Goal: Information Seeking & Learning: Compare options

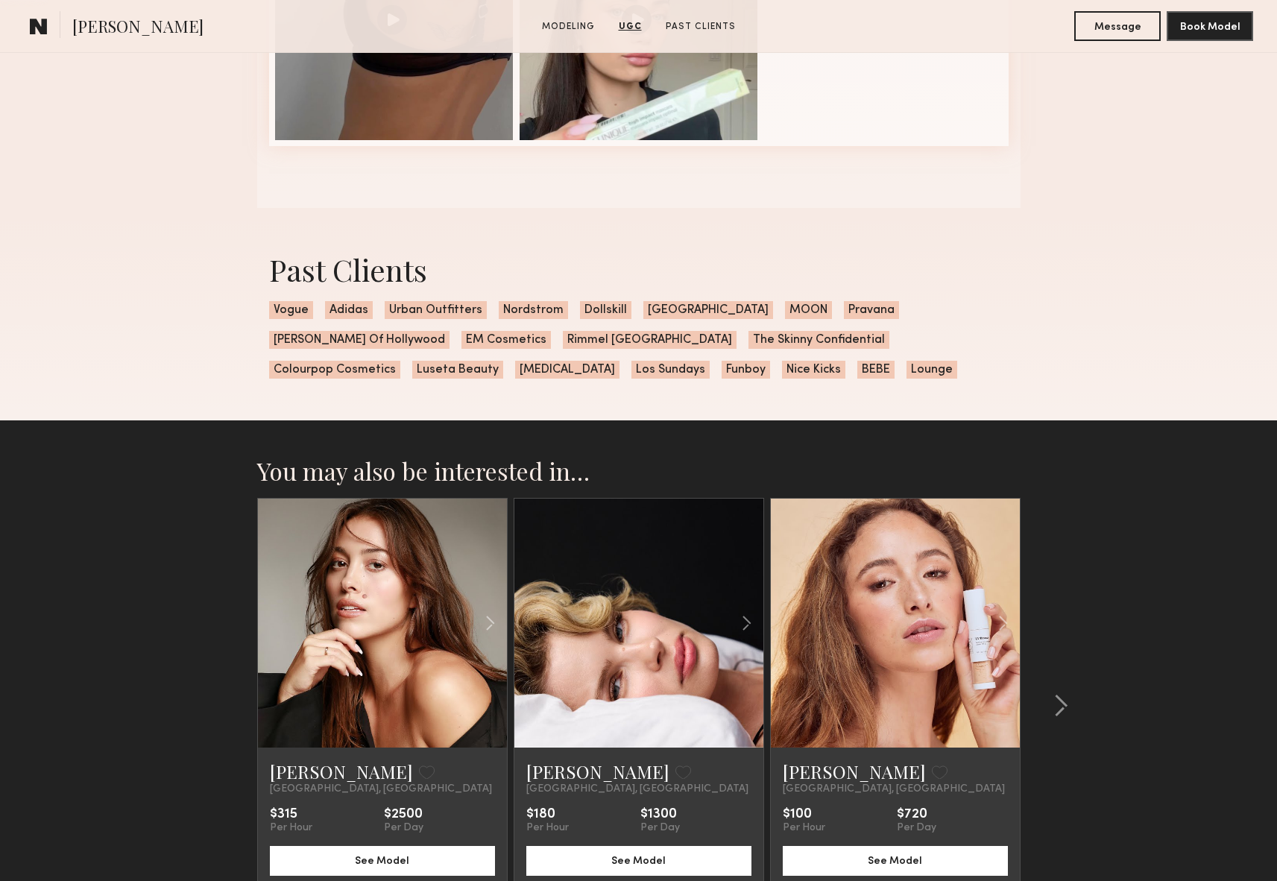
scroll to position [1863, 0]
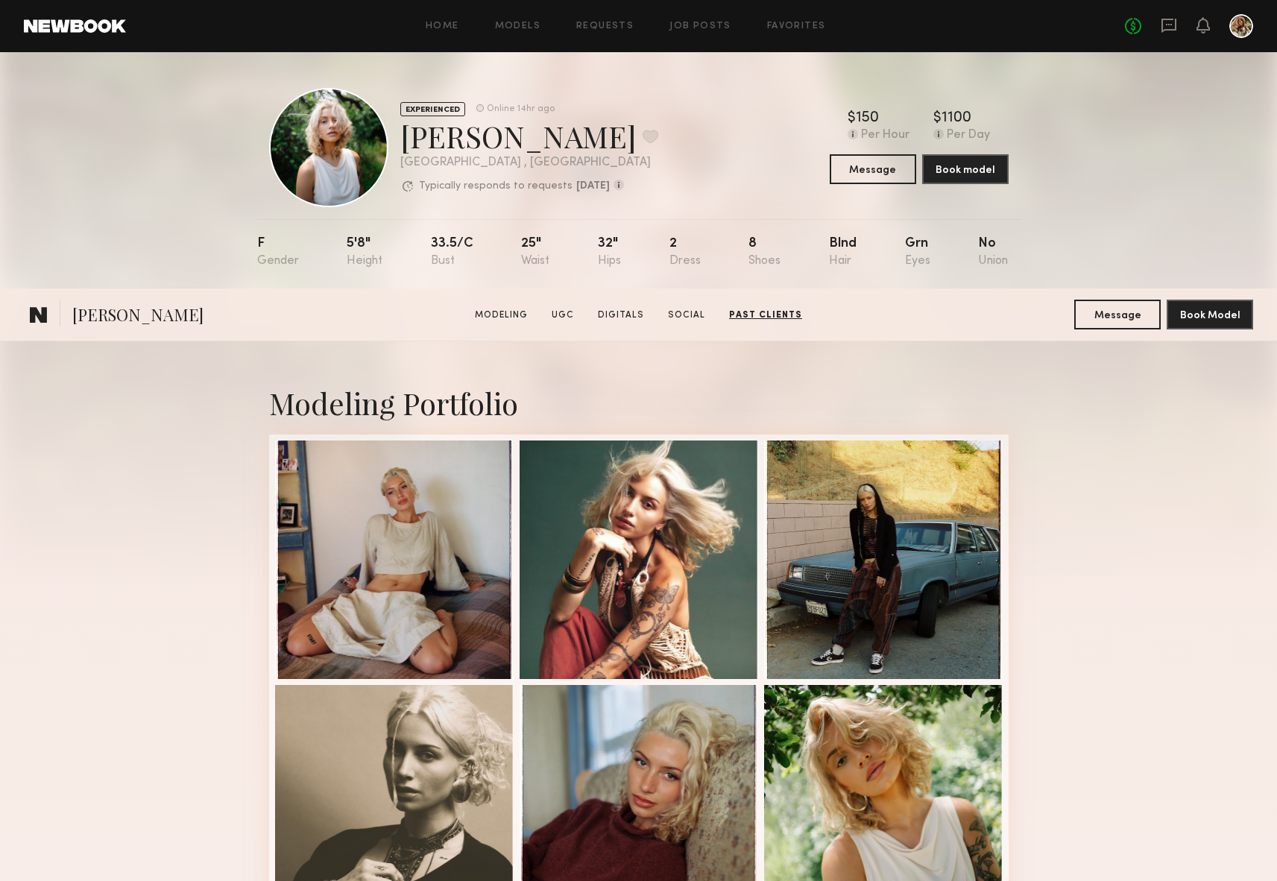
scroll to position [1810, 0]
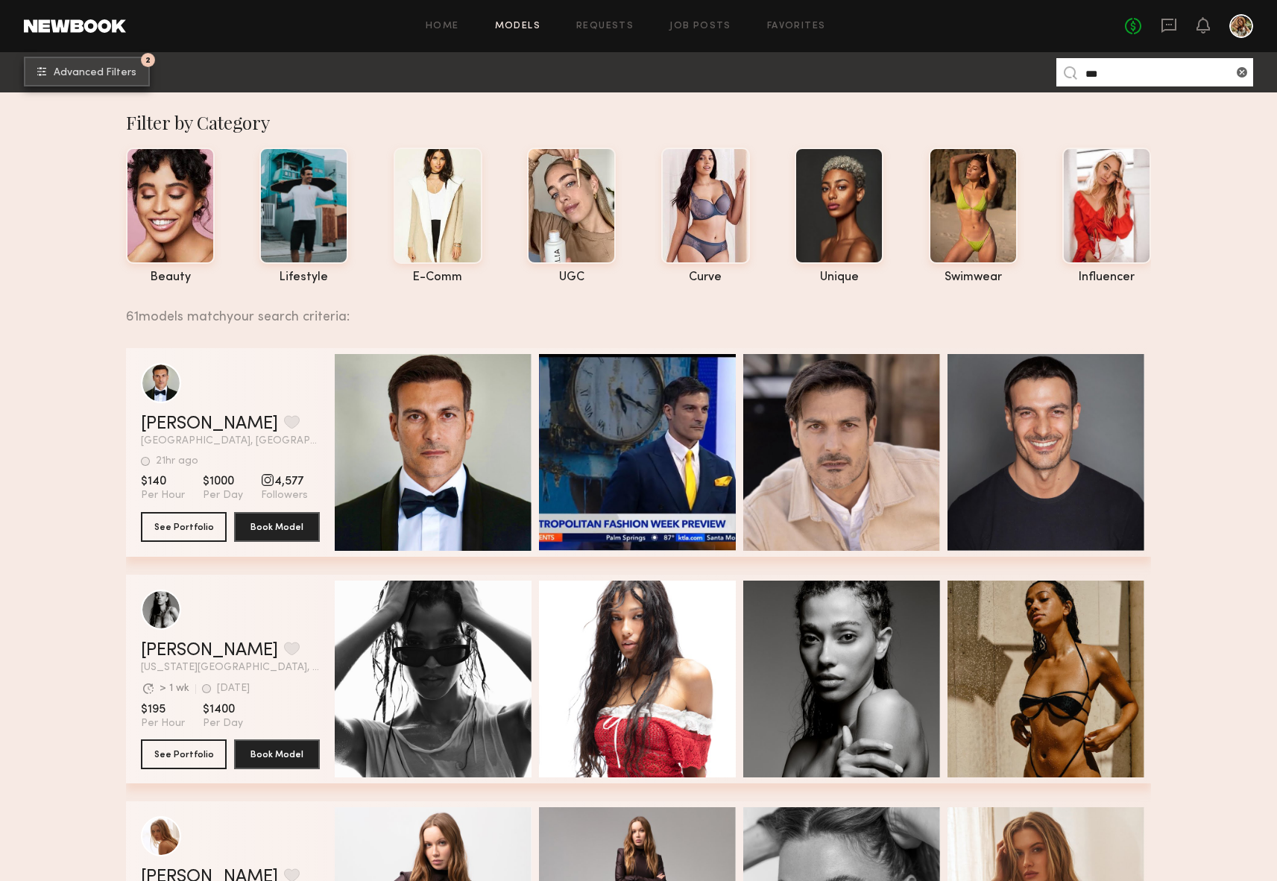
click at [105, 80] on button "2 Advanced Filters" at bounding box center [87, 72] width 126 height 30
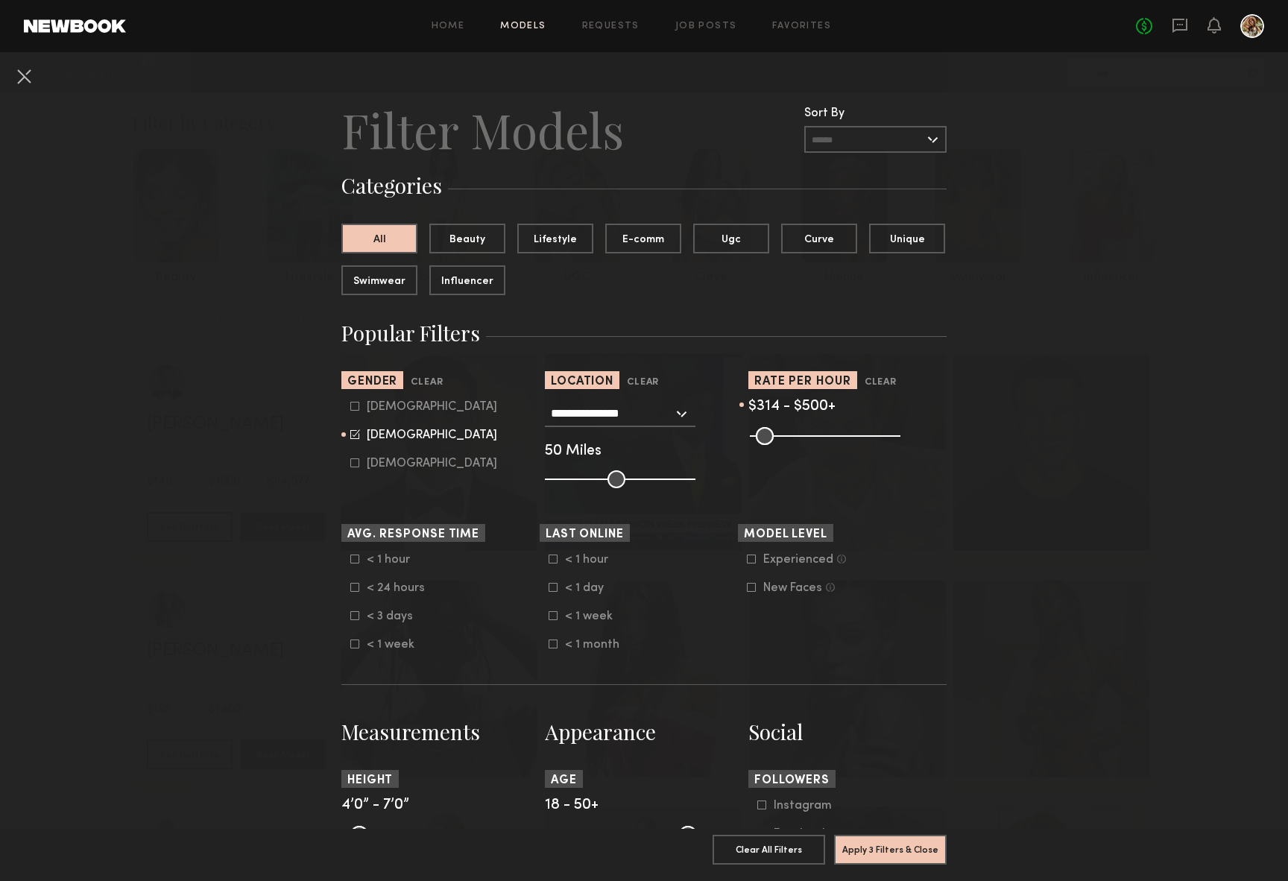
drag, startPoint x: 749, startPoint y: 431, endPoint x: 834, endPoint y: 438, distance: 85.3
type input "***"
click at [834, 438] on input "range" at bounding box center [825, 436] width 151 height 18
click at [888, 834] on button "Apply 3 Filters & Close" at bounding box center [890, 849] width 113 height 30
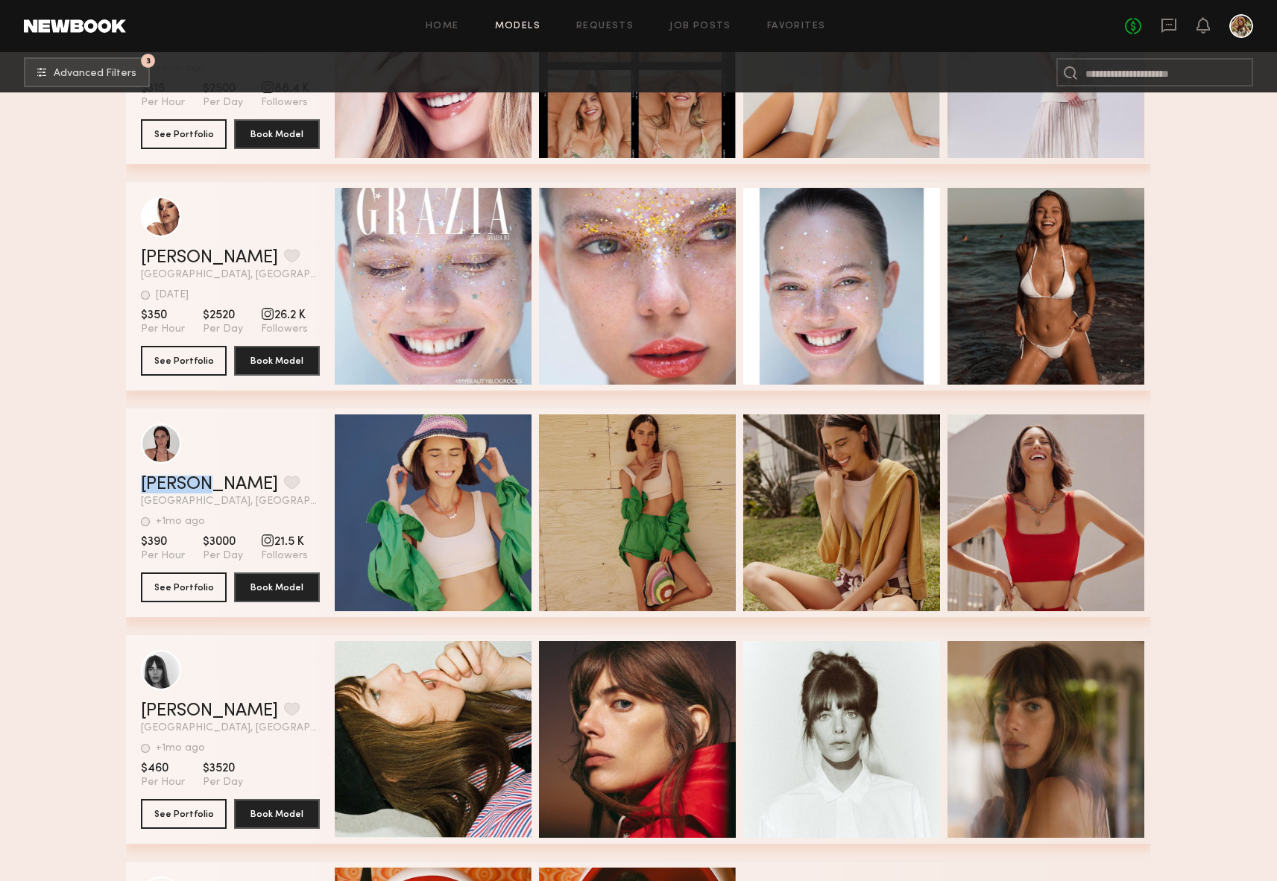
scroll to position [10884, 0]
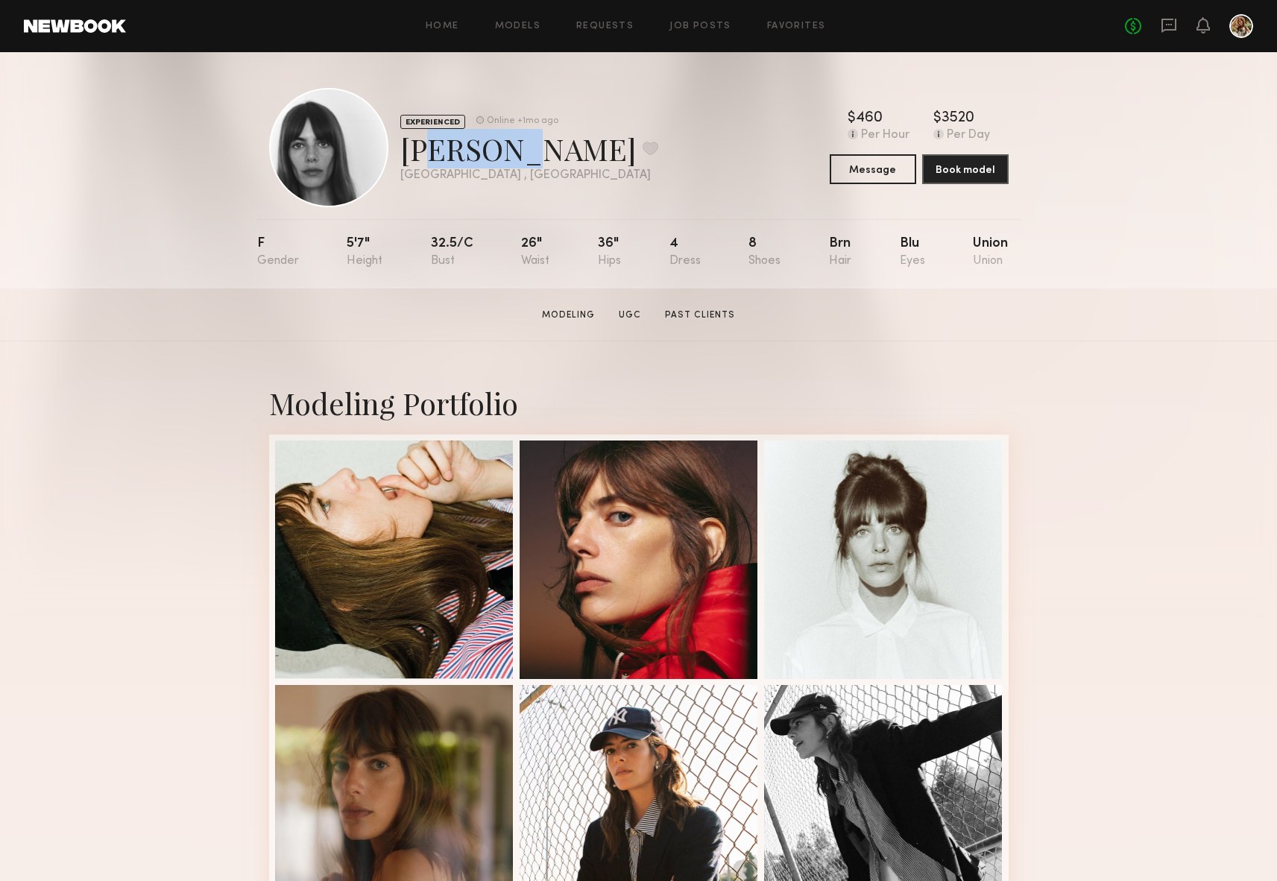
drag, startPoint x: 505, startPoint y: 154, endPoint x: 426, endPoint y: 155, distance: 79.0
click at [426, 155] on div "Emily L. Favorite" at bounding box center [529, 149] width 258 height 40
click at [500, 152] on div "Emily L. Favorite" at bounding box center [529, 149] width 258 height 40
drag, startPoint x: 506, startPoint y: 151, endPoint x: 403, endPoint y: 153, distance: 102.9
click at [403, 153] on div "Emily L. Favorite" at bounding box center [529, 149] width 258 height 40
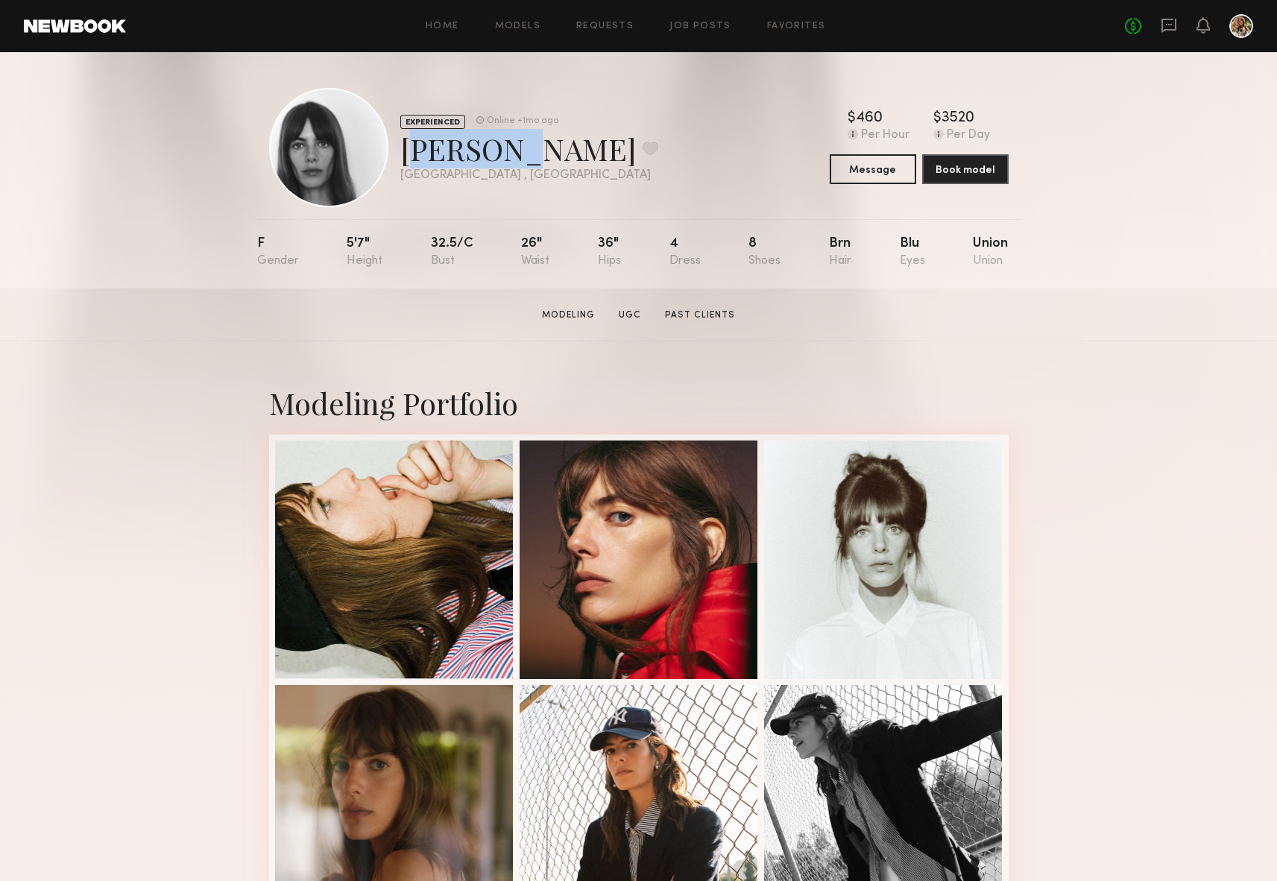
copy div "Emily L"
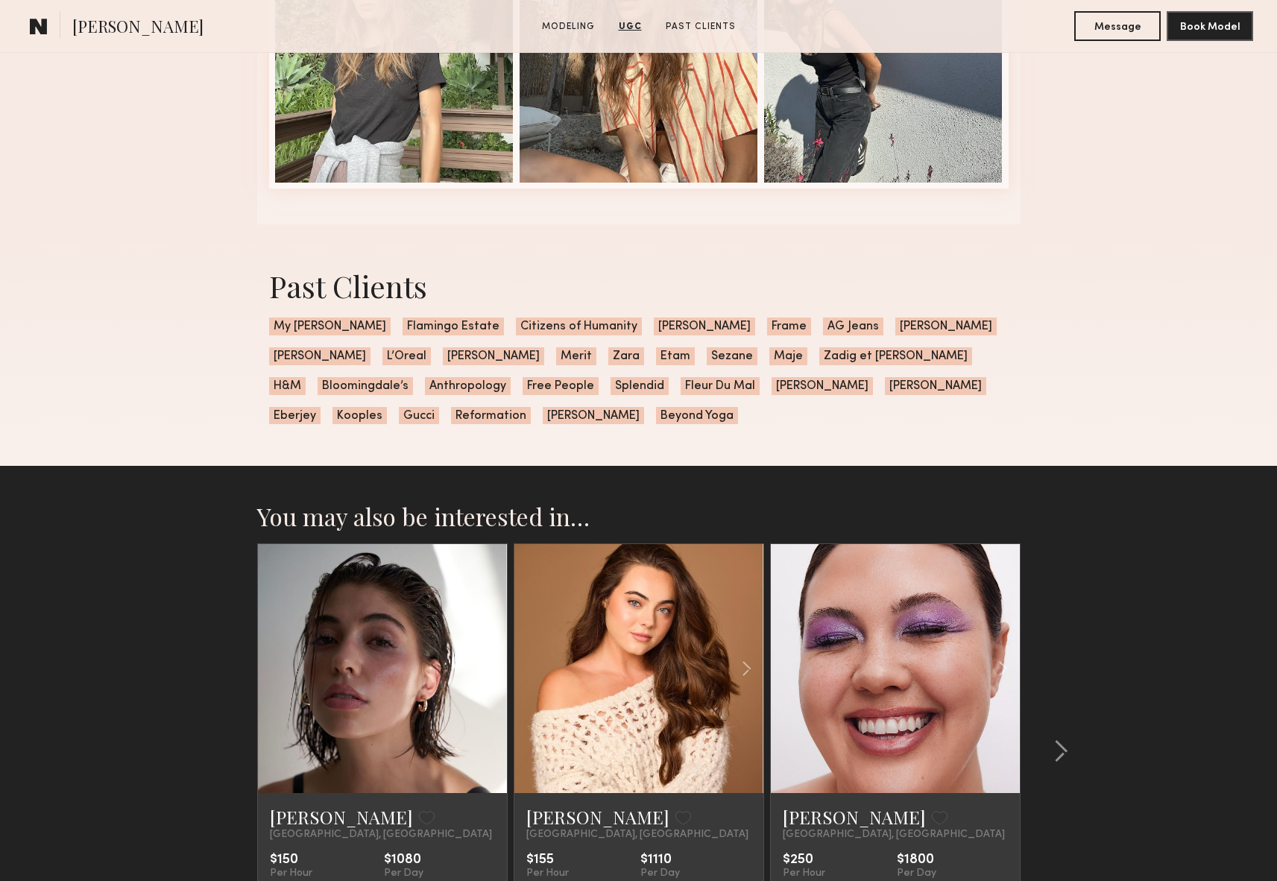
scroll to position [2643, 0]
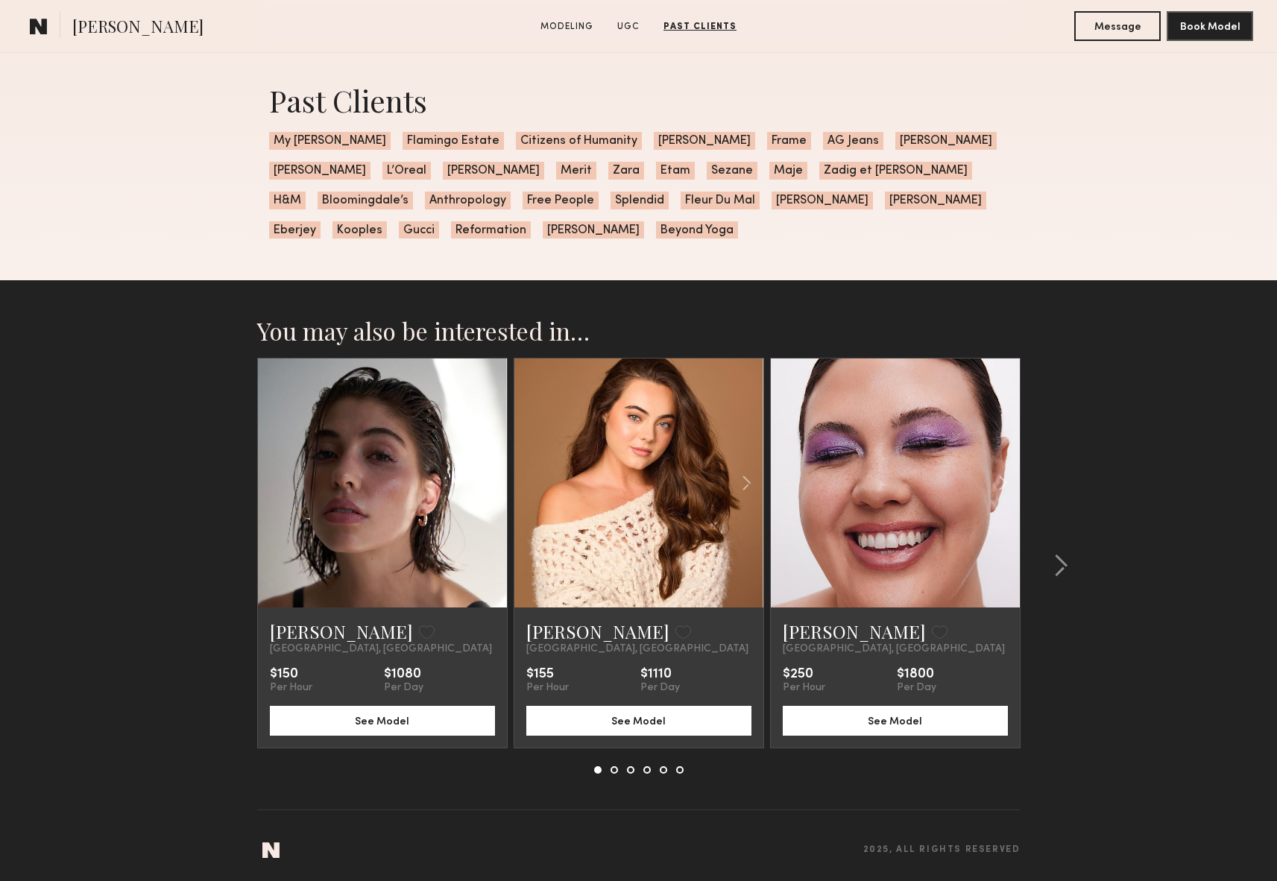
click at [485, 448] on div at bounding box center [465, 483] width 82 height 249
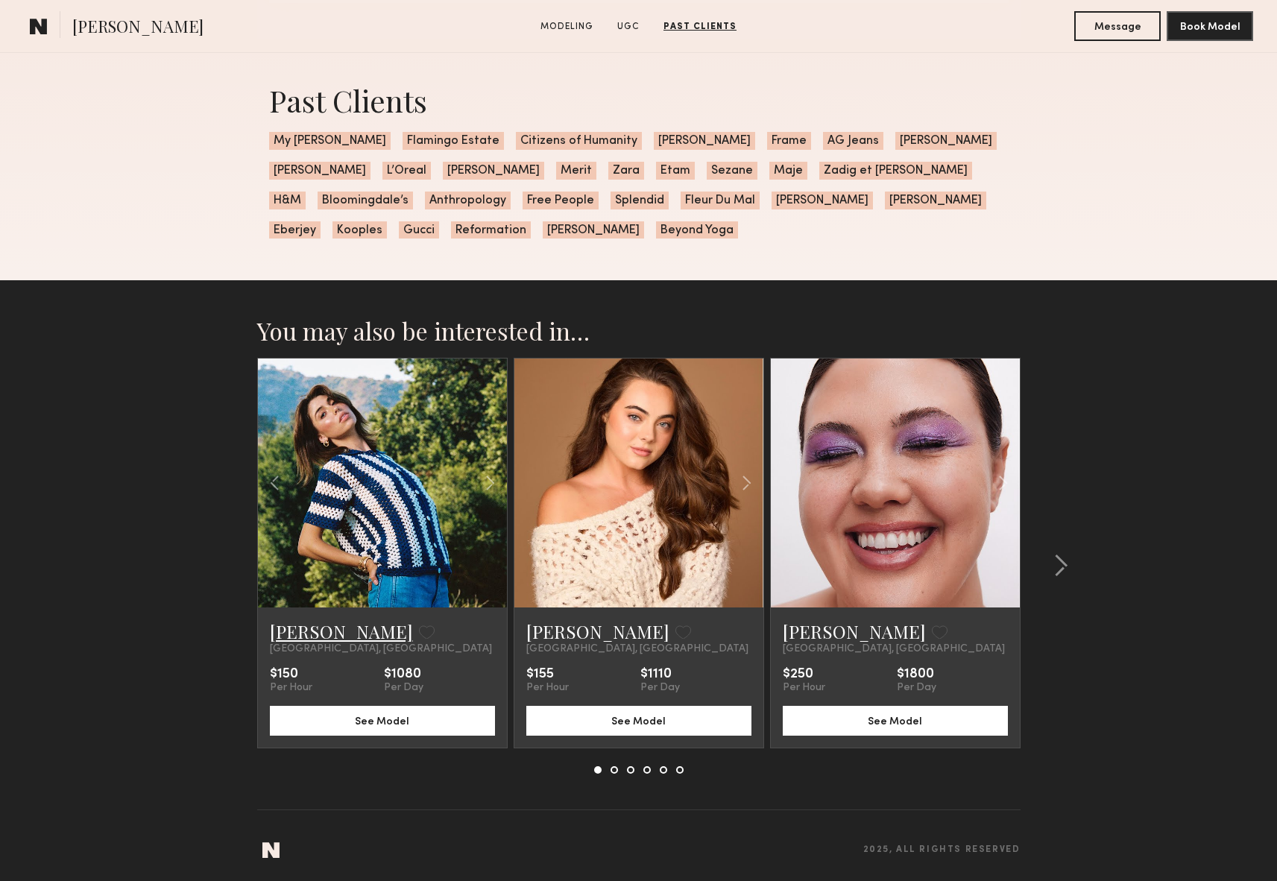
click at [323, 626] on link "[PERSON_NAME]" at bounding box center [341, 632] width 143 height 24
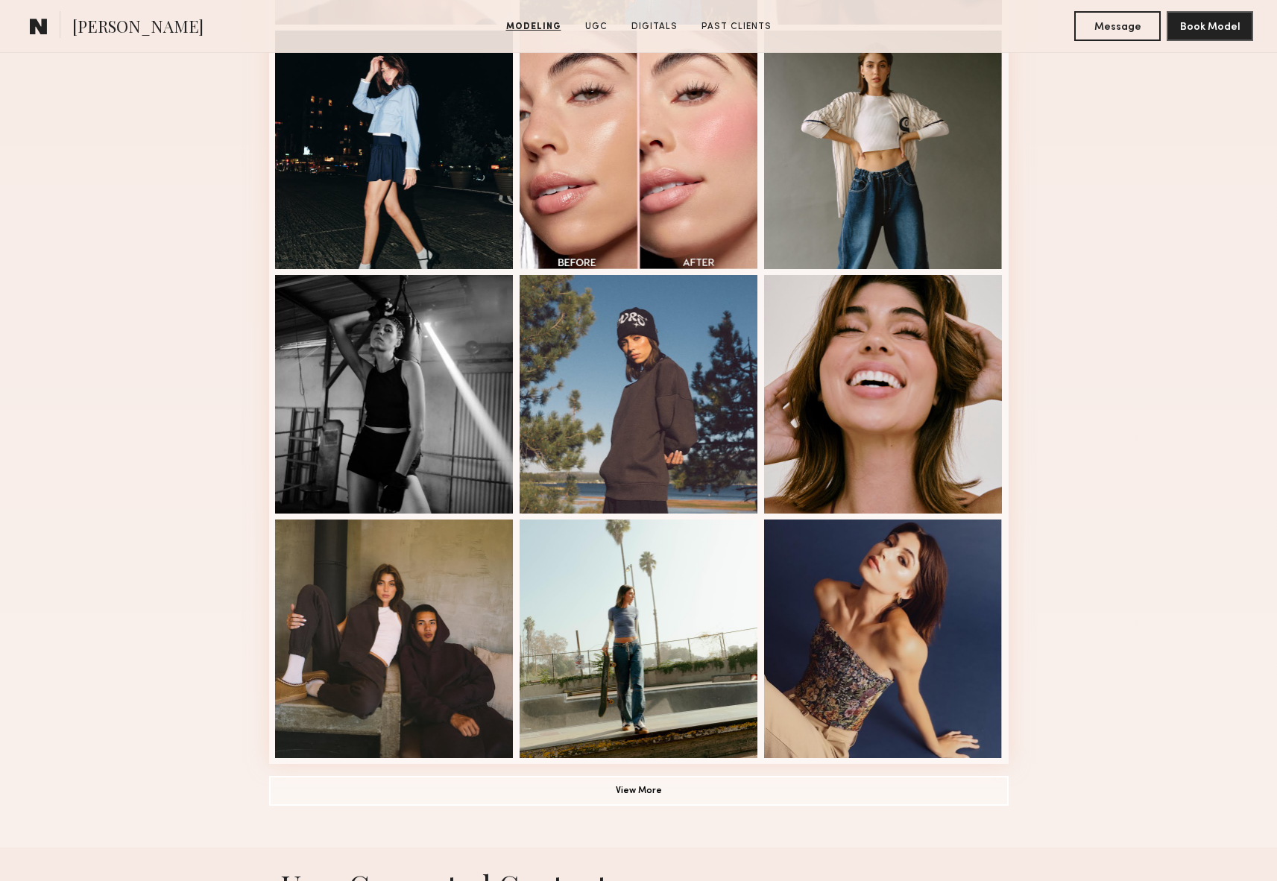
scroll to position [981, 0]
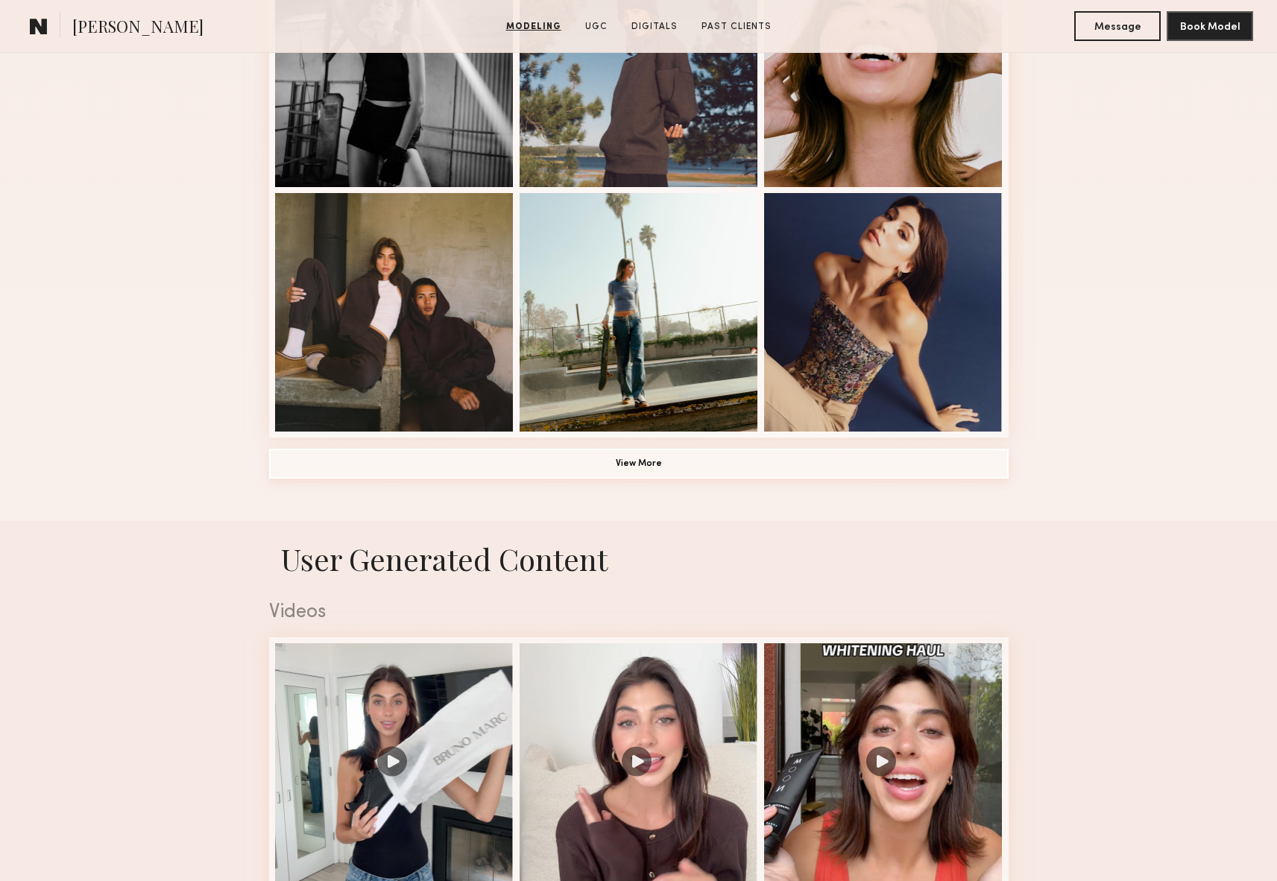
click at [683, 464] on button "View More" at bounding box center [639, 464] width 740 height 30
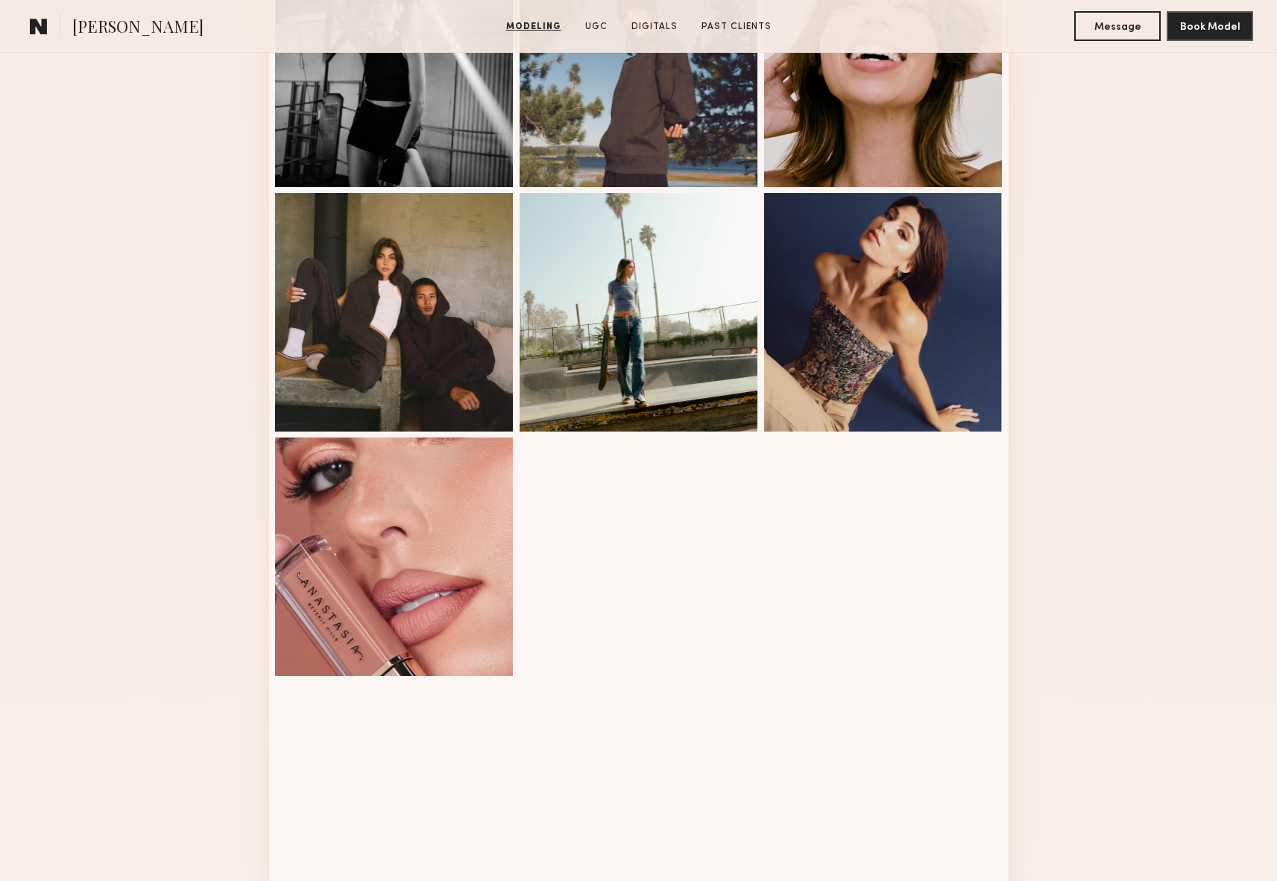
scroll to position [1258, 0]
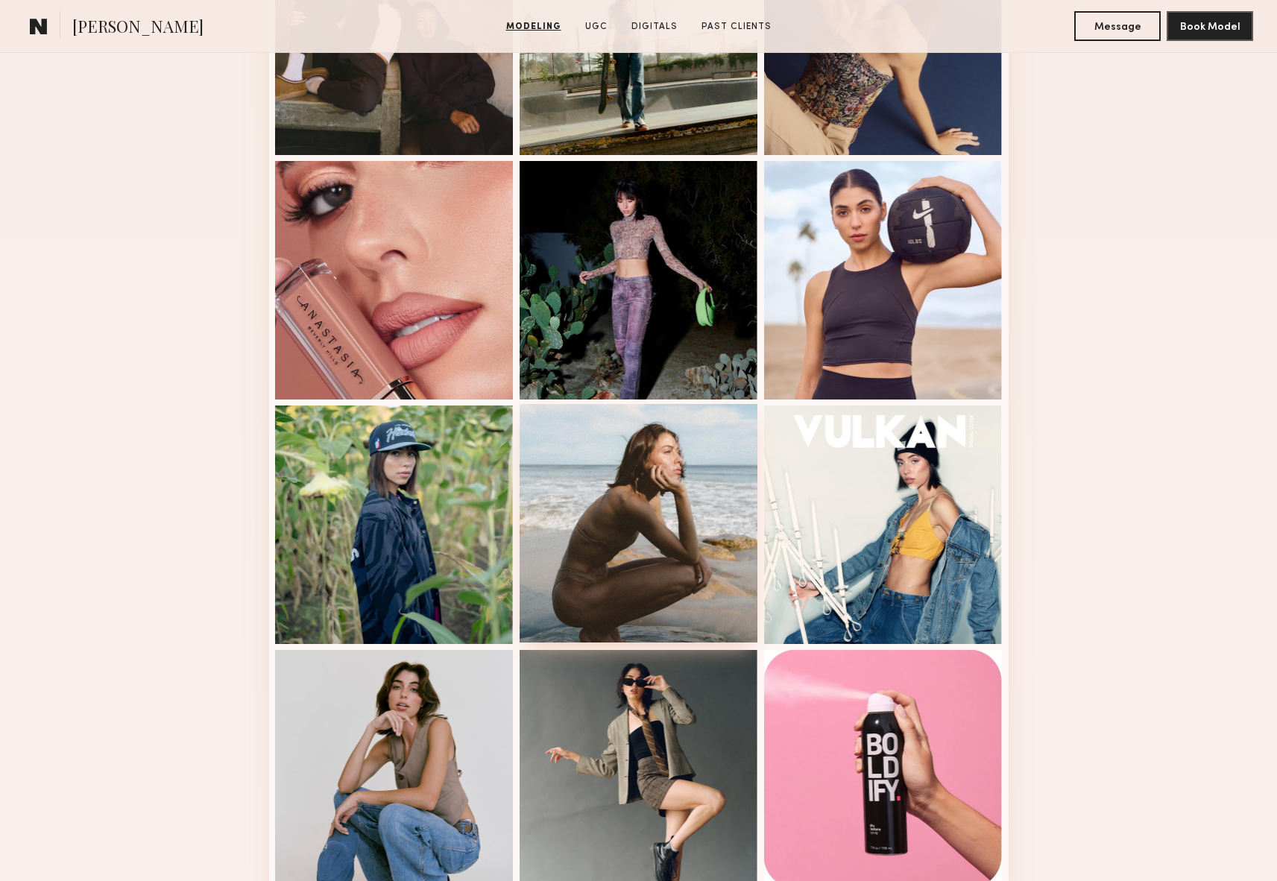
click at [683, 464] on div at bounding box center [639, 523] width 239 height 239
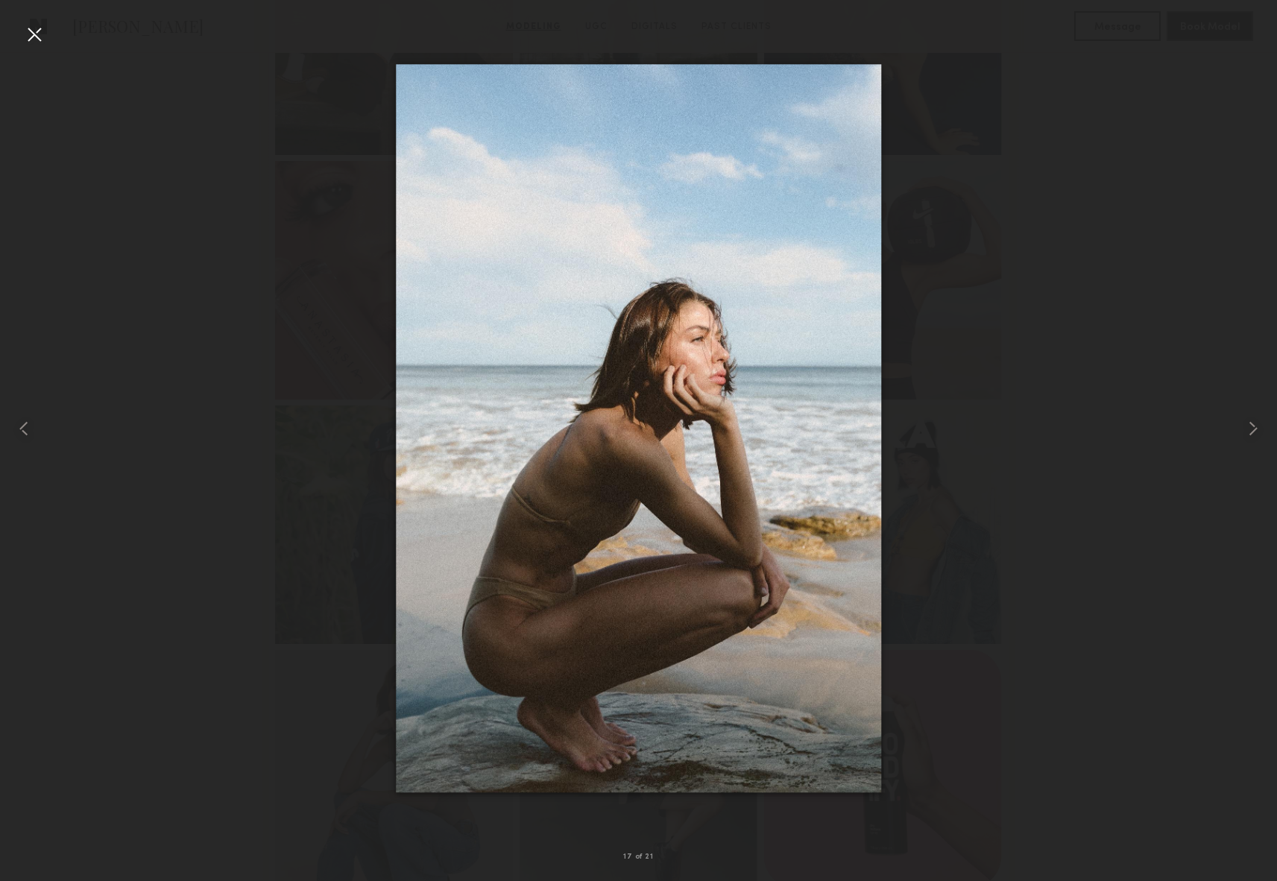
click at [28, 34] on div at bounding box center [34, 34] width 24 height 24
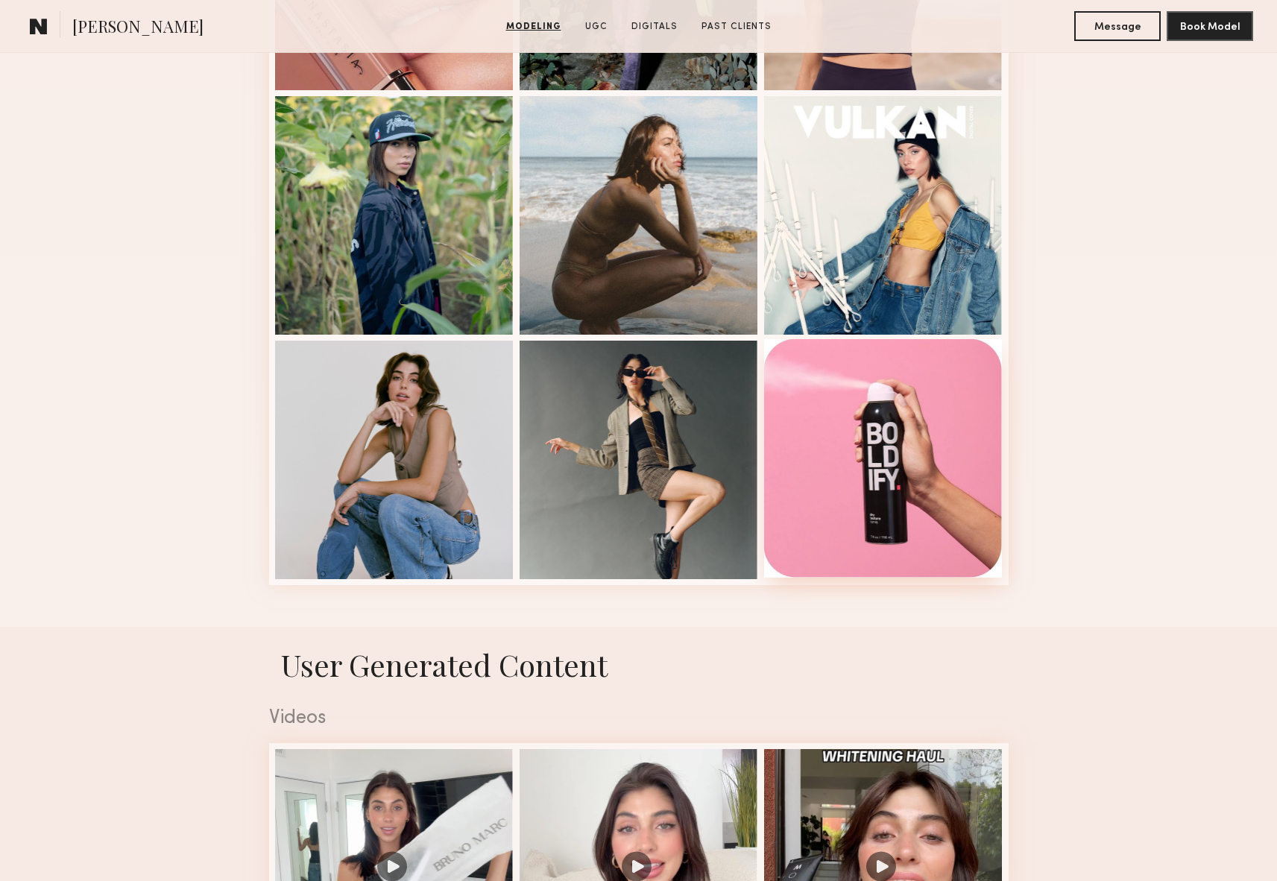
scroll to position [1564, 0]
